Goal: Transaction & Acquisition: Purchase product/service

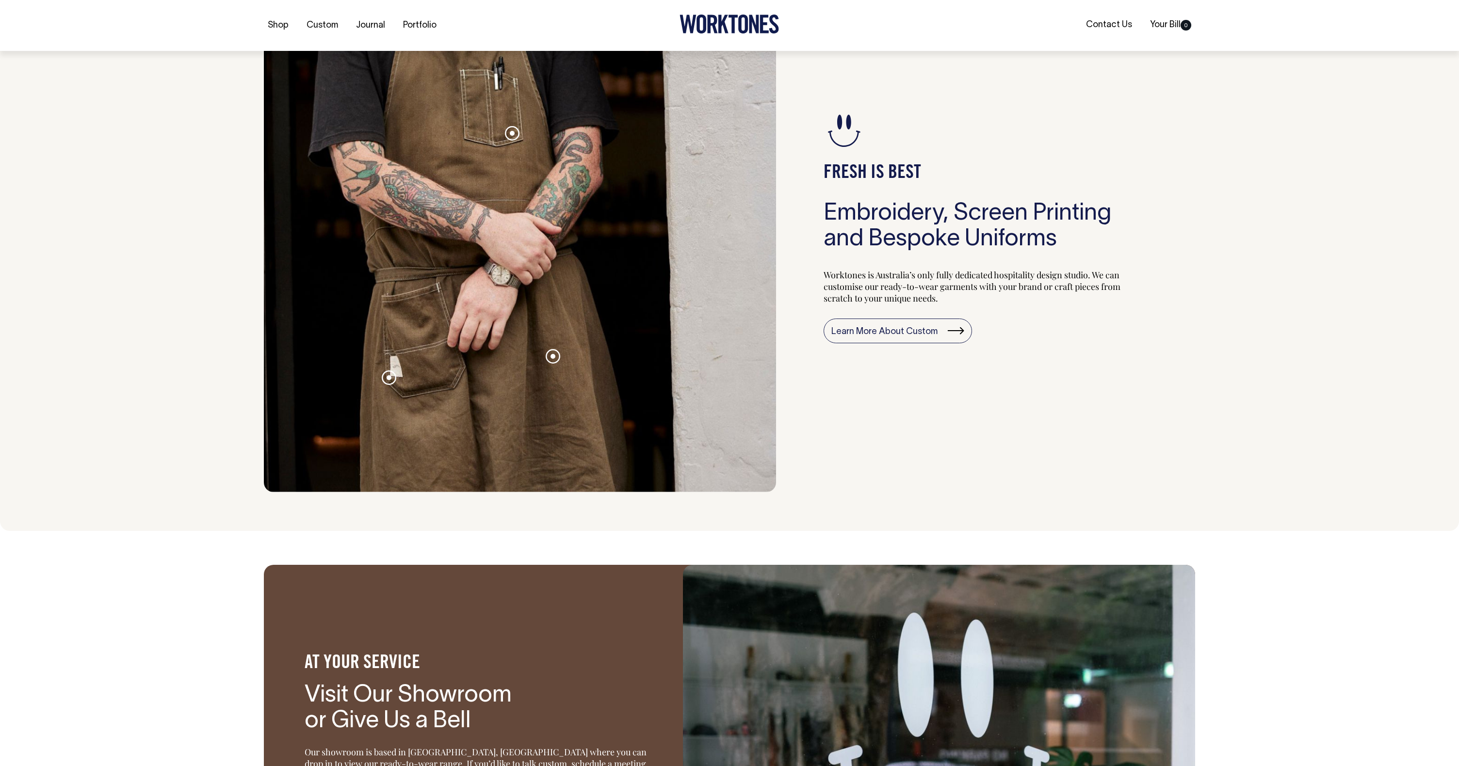
scroll to position [1012, 0]
click at [514, 130] on span at bounding box center [512, 132] width 5 height 5
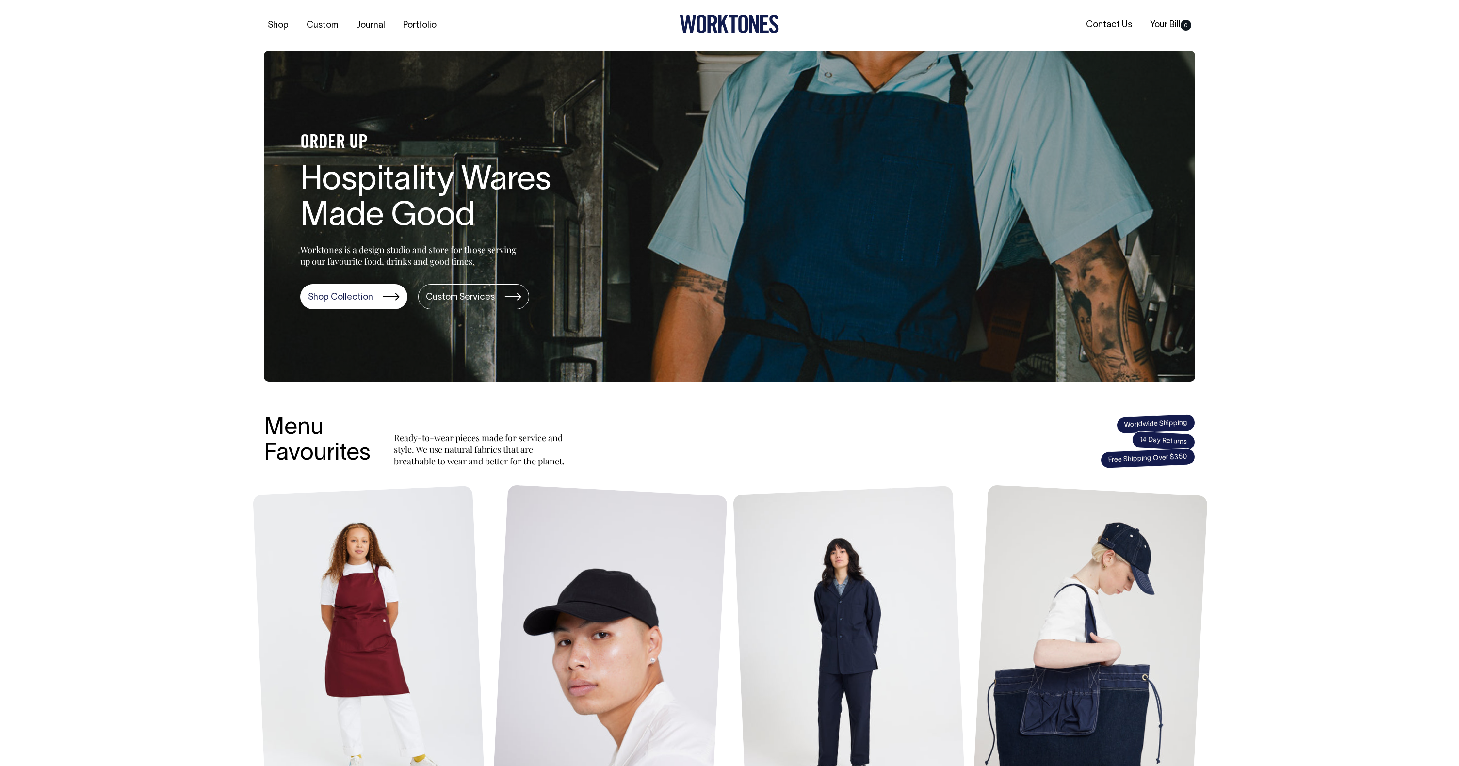
scroll to position [0, 0]
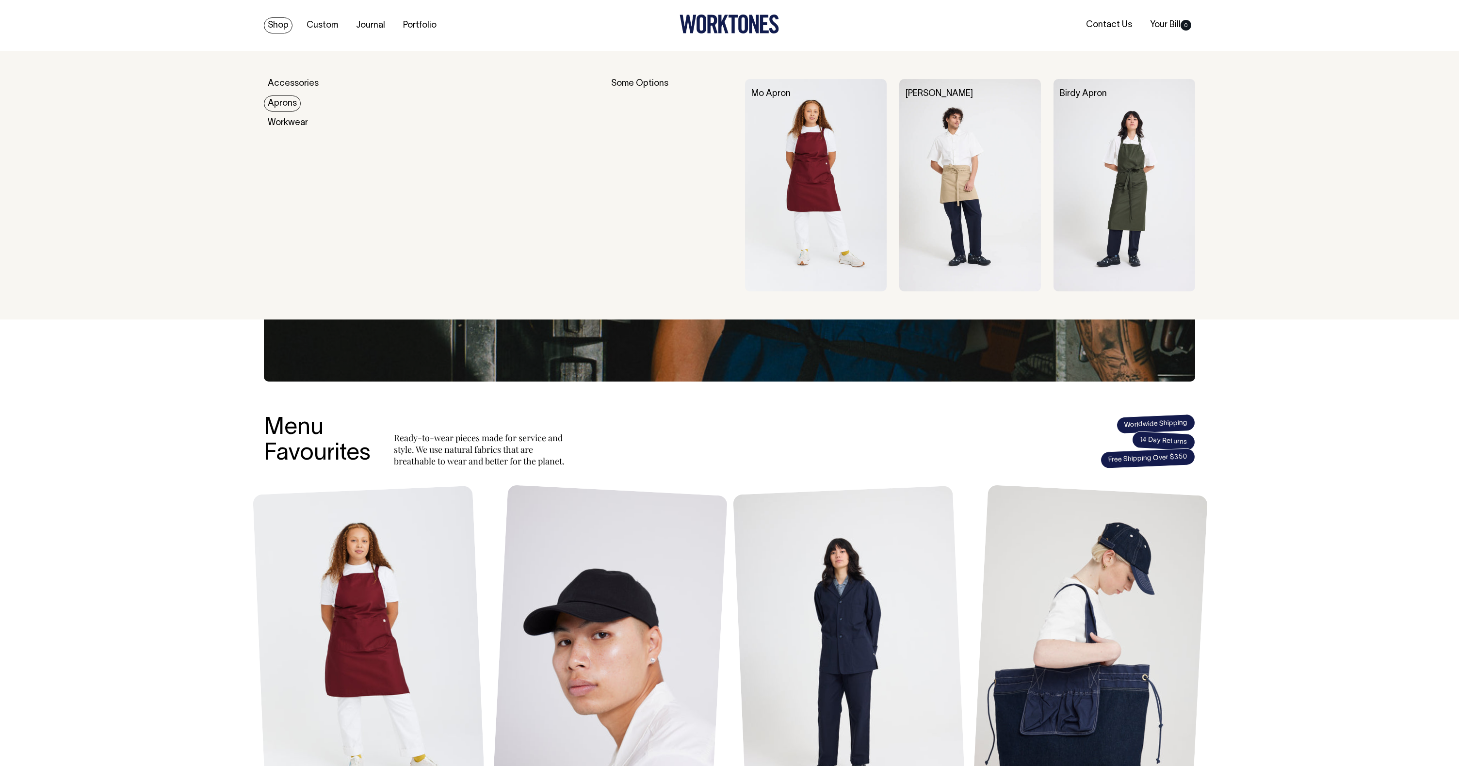
click at [285, 100] on link "Aprons" at bounding box center [282, 104] width 37 height 16
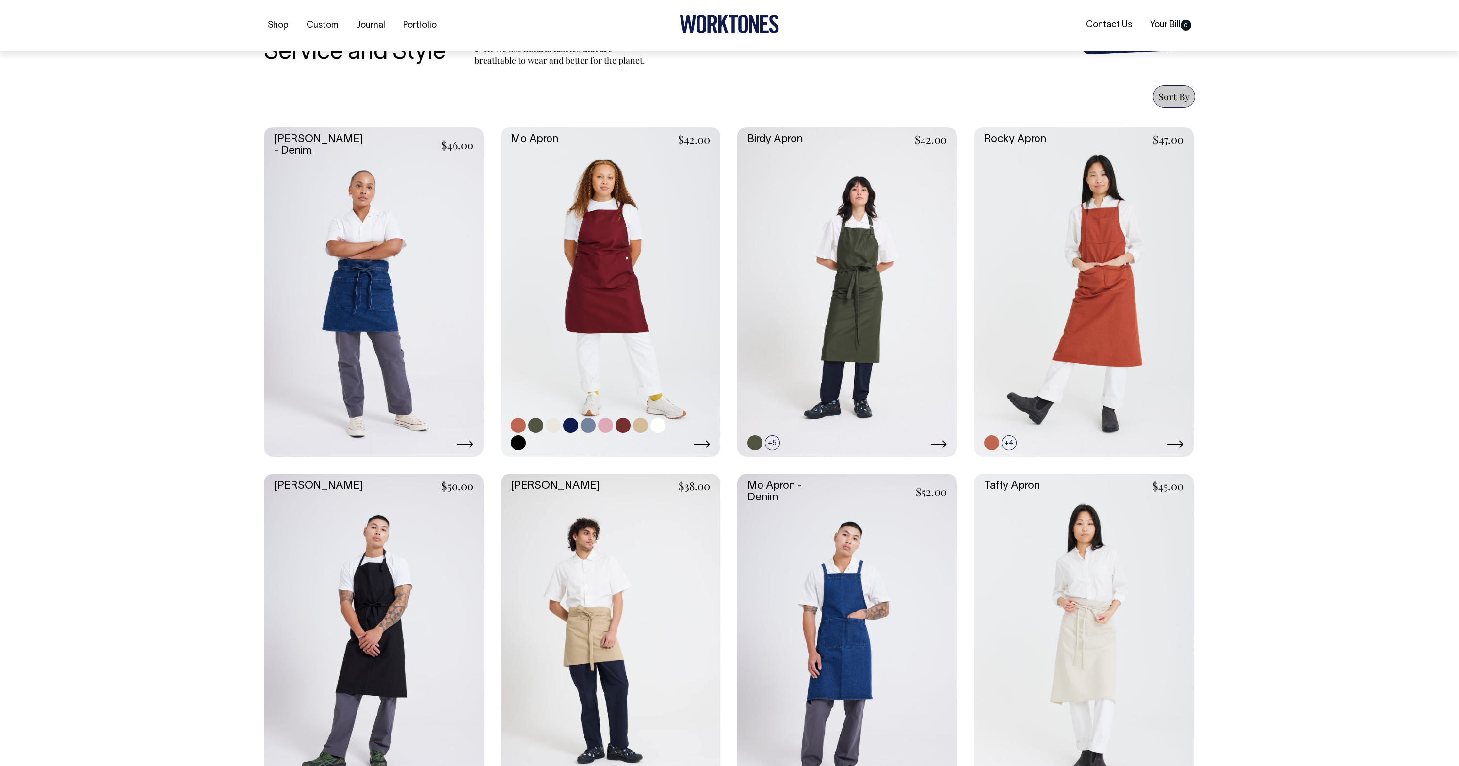
scroll to position [342, 0]
drag, startPoint x: 554, startPoint y: 425, endPoint x: 594, endPoint y: 427, distance: 40.3
click at [554, 425] on link at bounding box center [553, 425] width 15 height 15
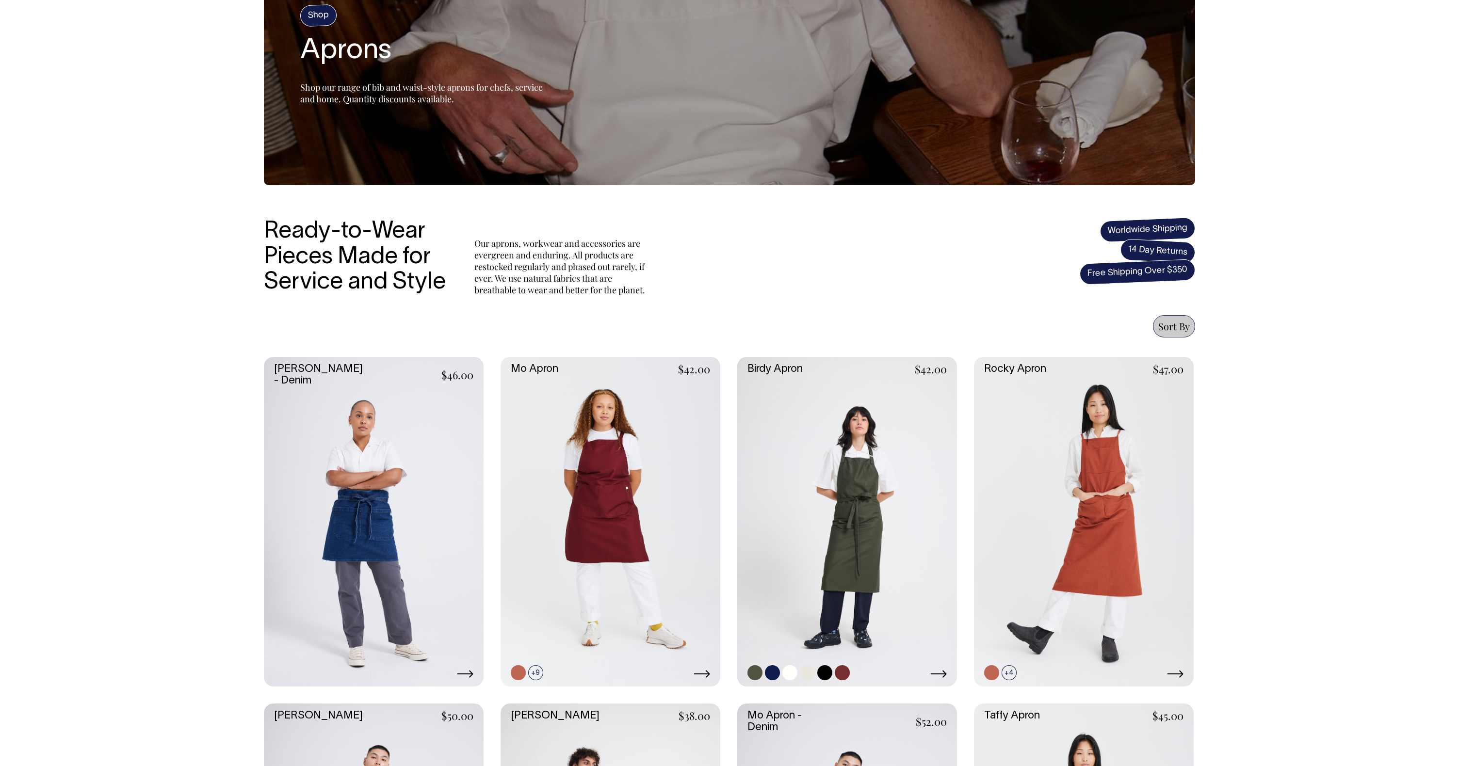
scroll to position [112, 0]
click at [656, 524] on link at bounding box center [610, 522] width 220 height 330
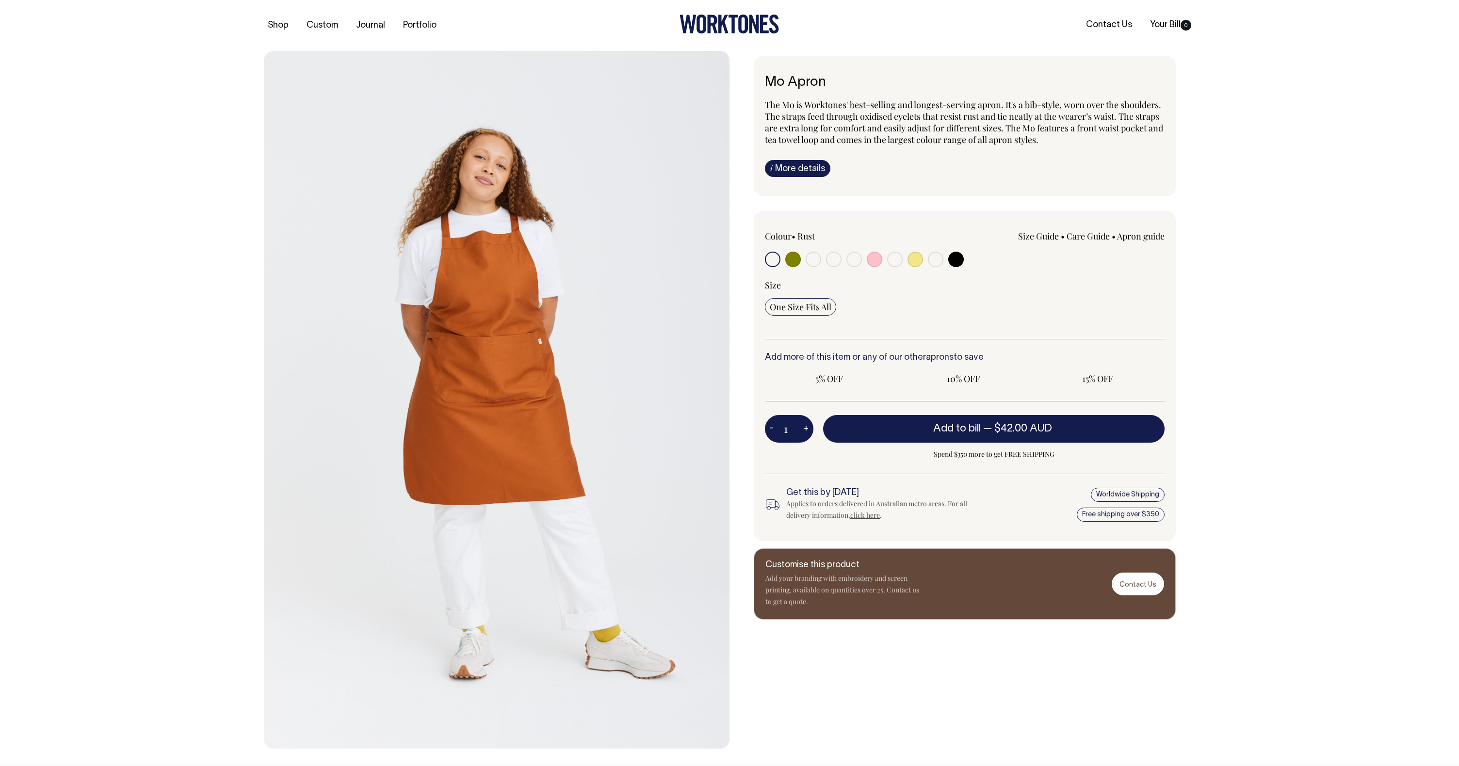
radio input "true"
select select "Natural"
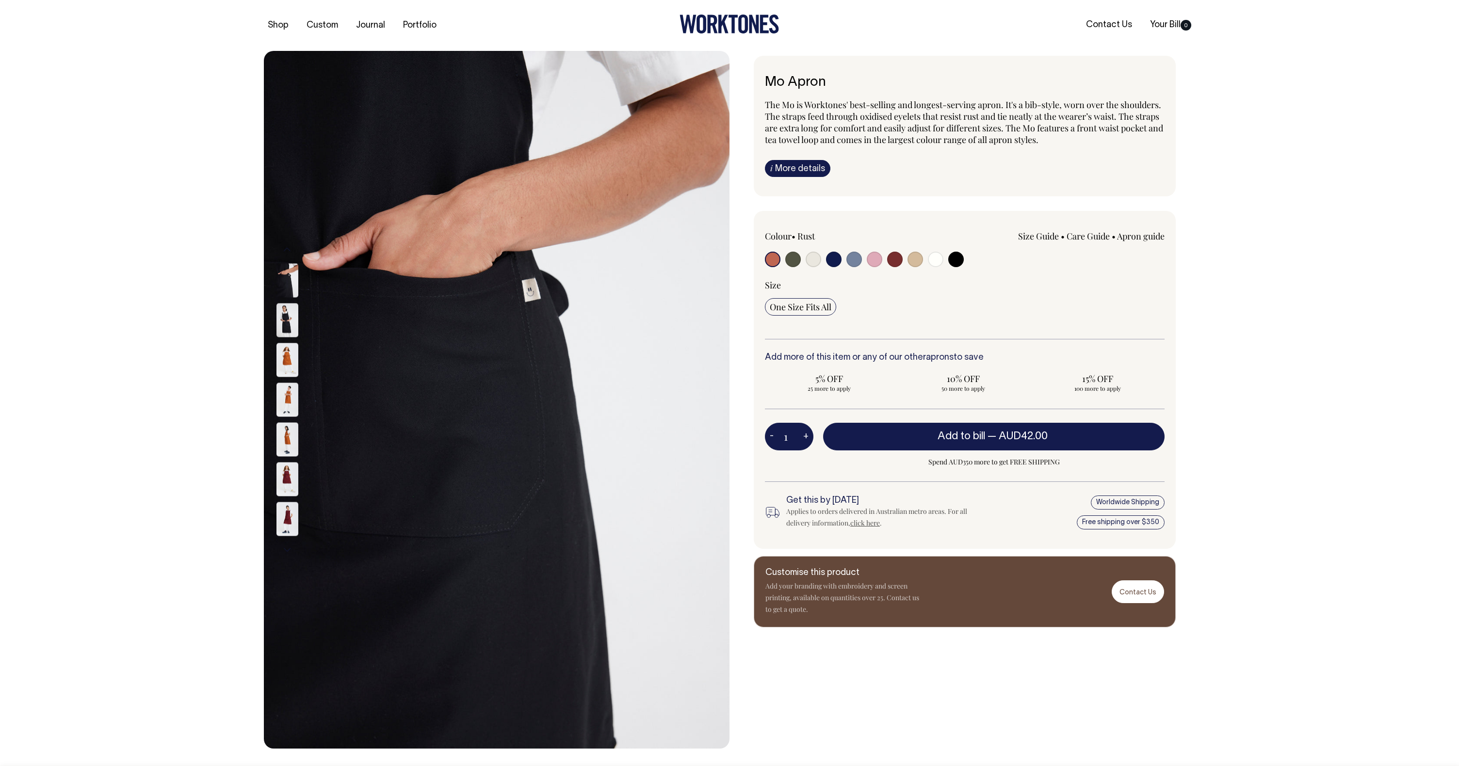
drag, startPoint x: 287, startPoint y: 360, endPoint x: 299, endPoint y: 381, distance: 24.5
click at [287, 361] on img at bounding box center [287, 360] width 22 height 34
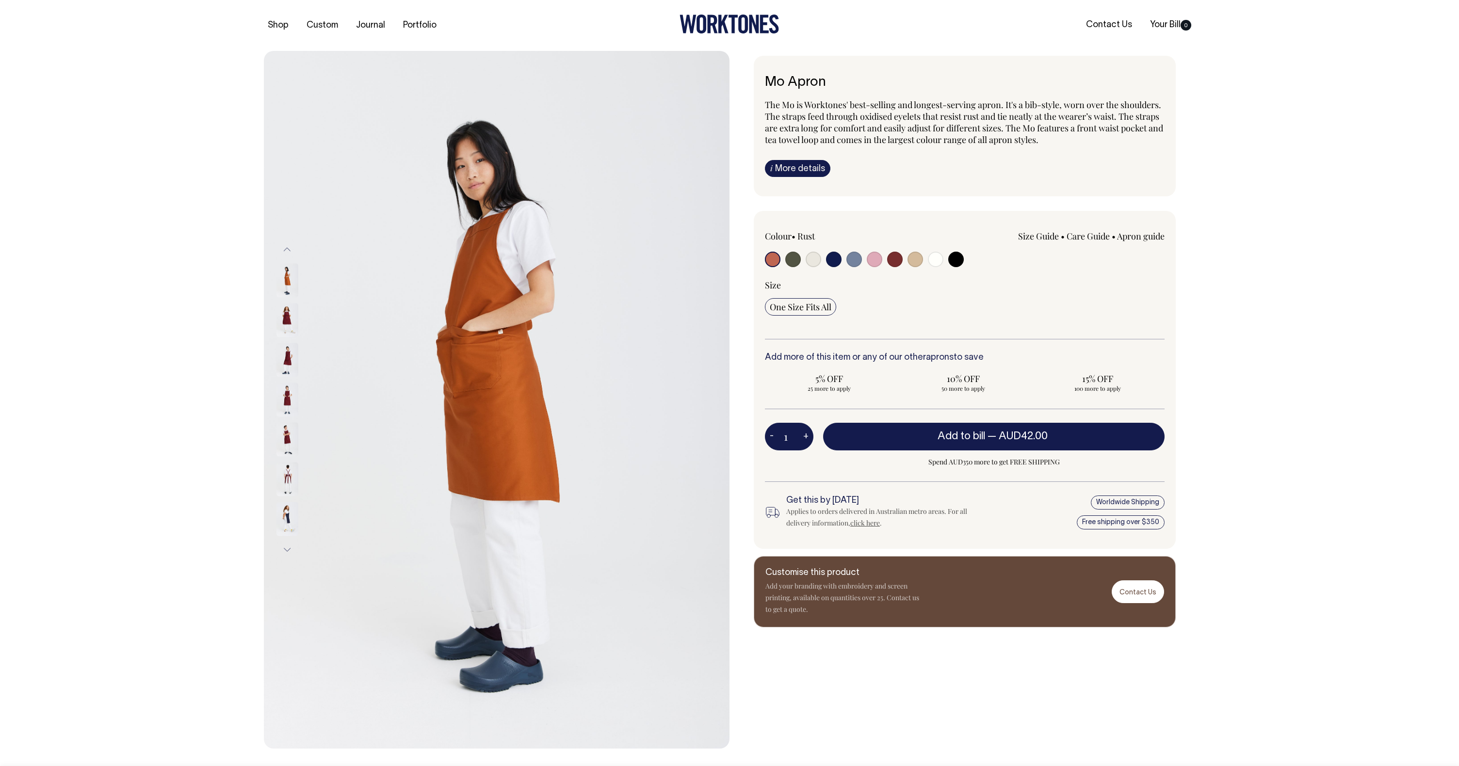
click at [288, 436] on img at bounding box center [287, 439] width 22 height 34
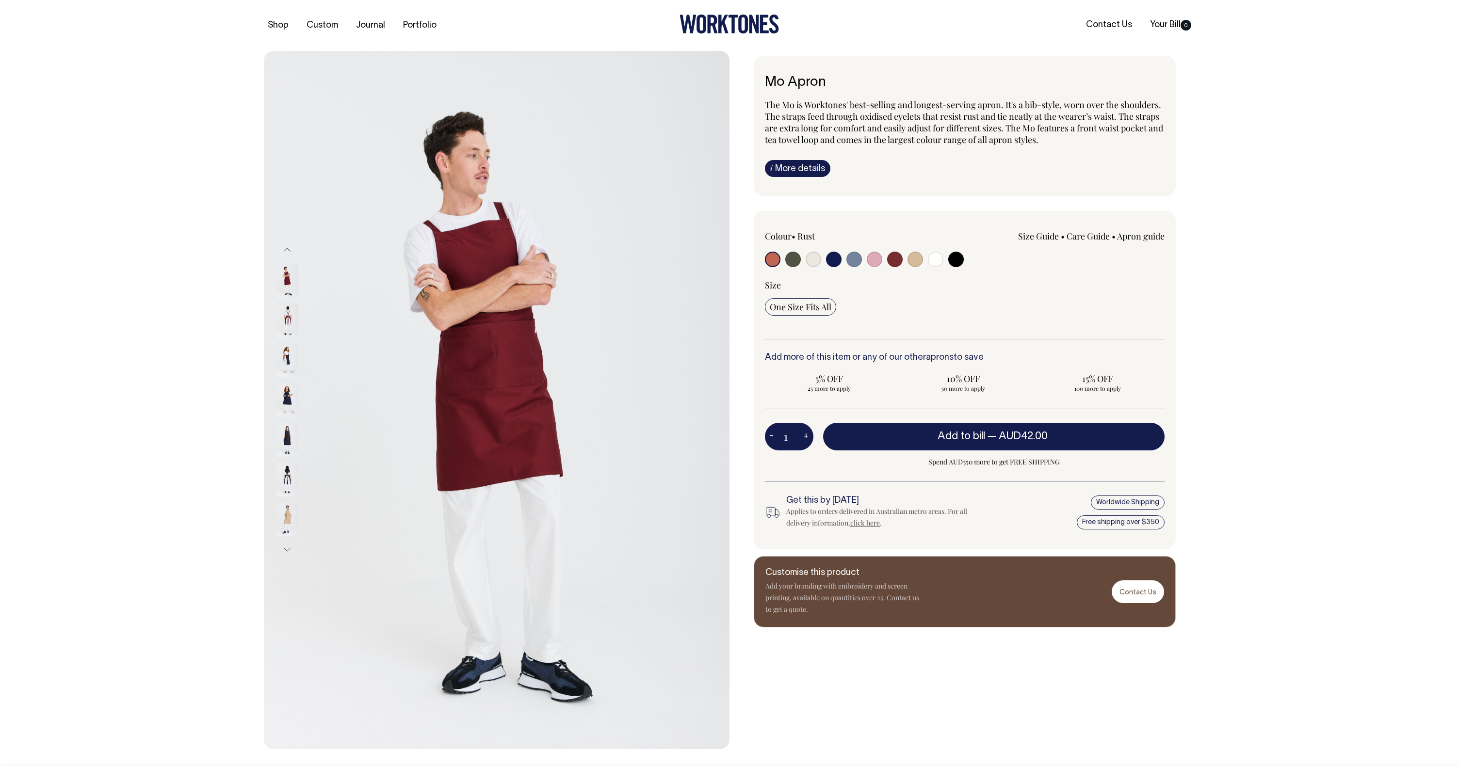
click at [285, 314] on img at bounding box center [287, 321] width 22 height 34
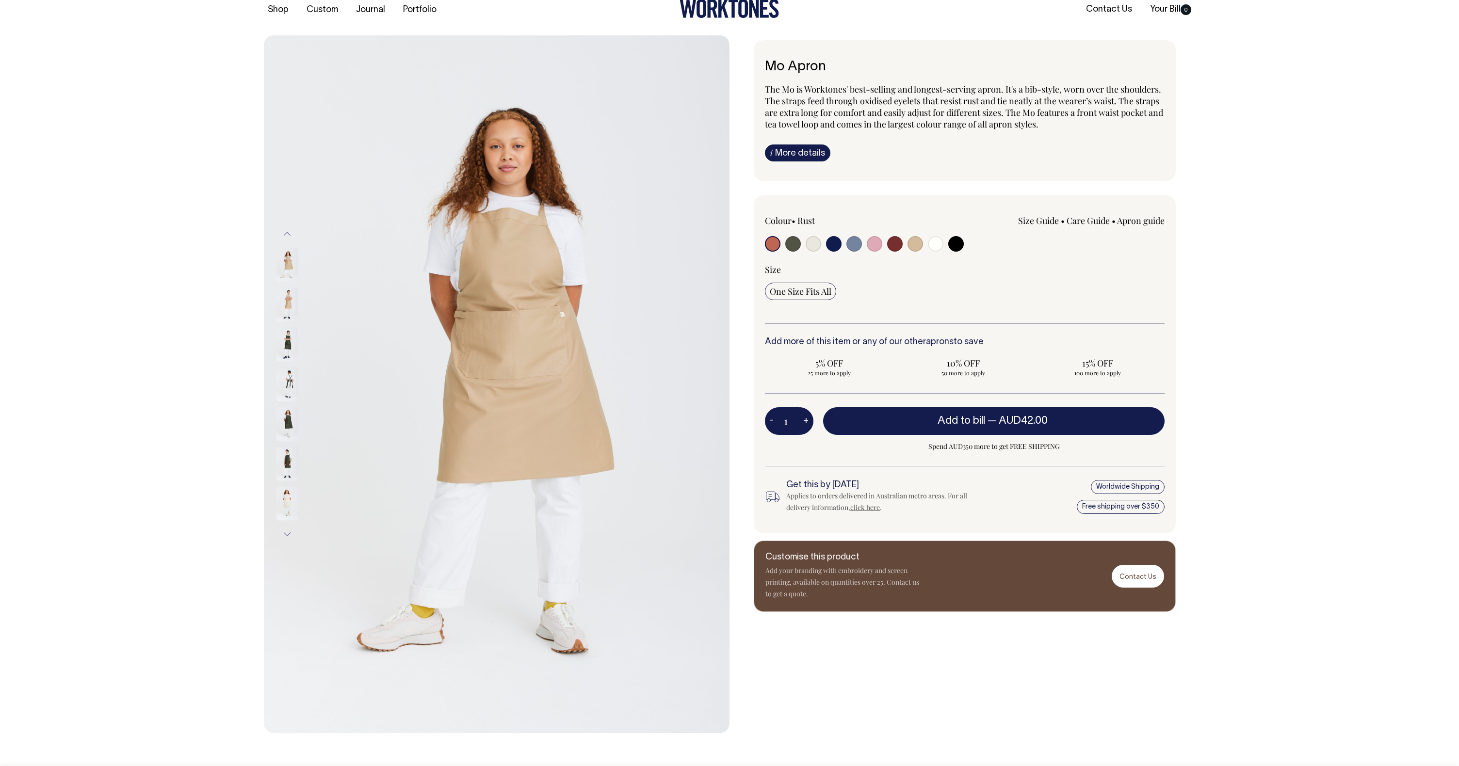
scroll to position [16, 0]
